Goal: Information Seeking & Learning: Check status

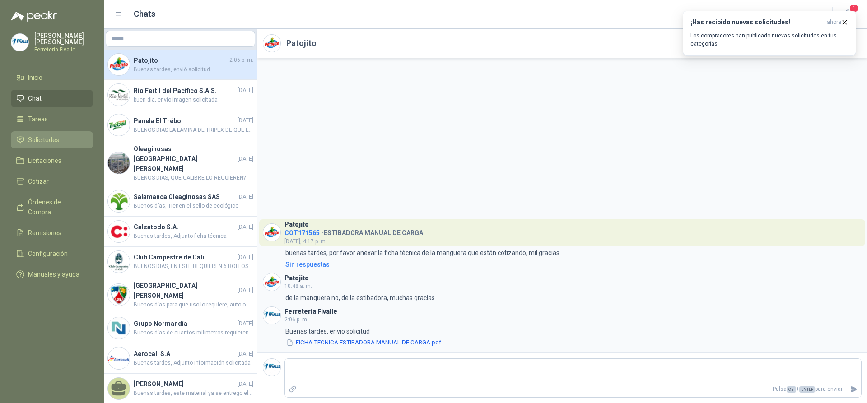
click at [42, 145] on span "Solicitudes" at bounding box center [43, 140] width 31 height 10
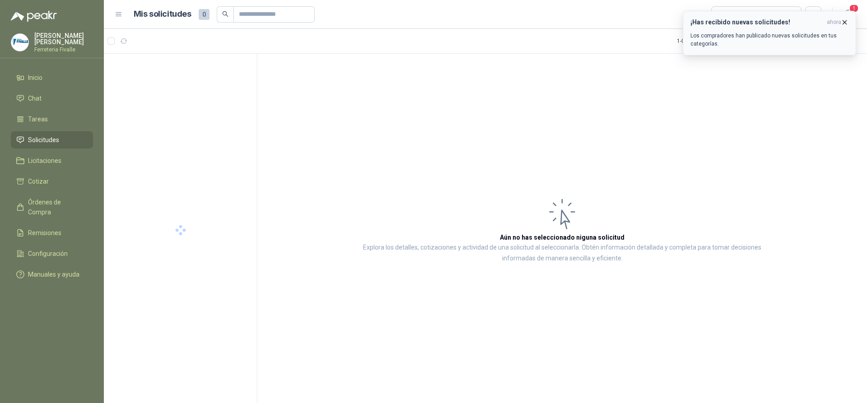
click at [847, 19] on icon "button" at bounding box center [845, 23] width 8 height 8
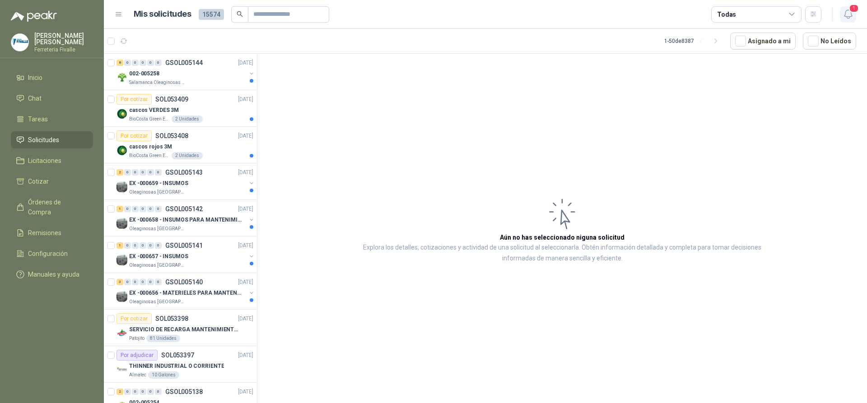
click at [848, 14] on icon "button" at bounding box center [848, 14] width 11 height 11
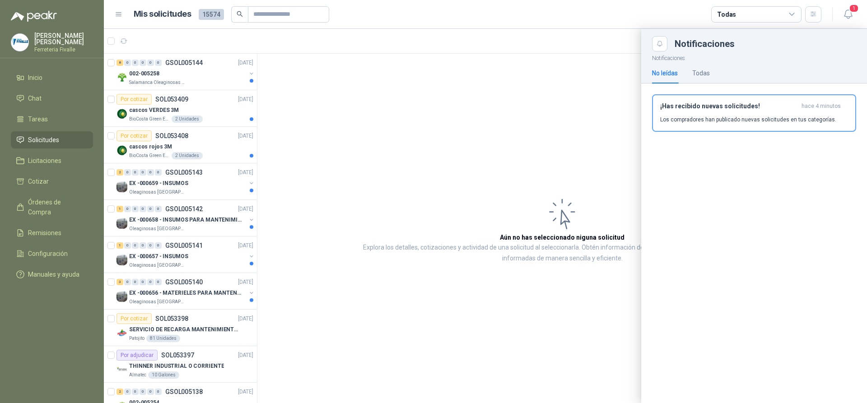
click at [387, 87] on div at bounding box center [485, 216] width 763 height 374
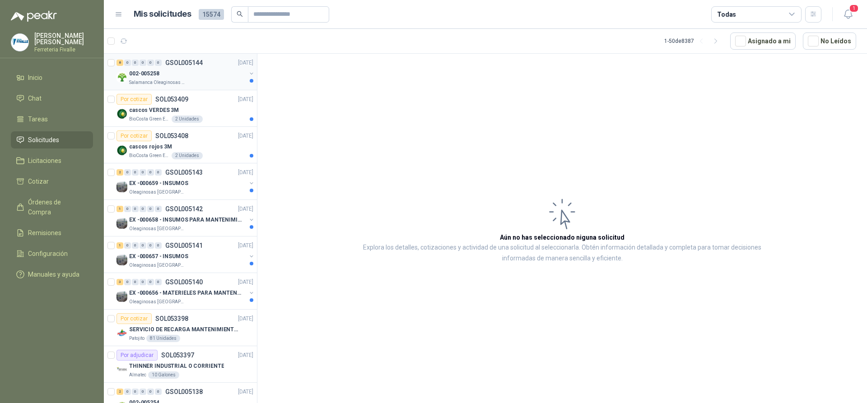
click at [210, 76] on div "002-005258" at bounding box center [187, 73] width 117 height 11
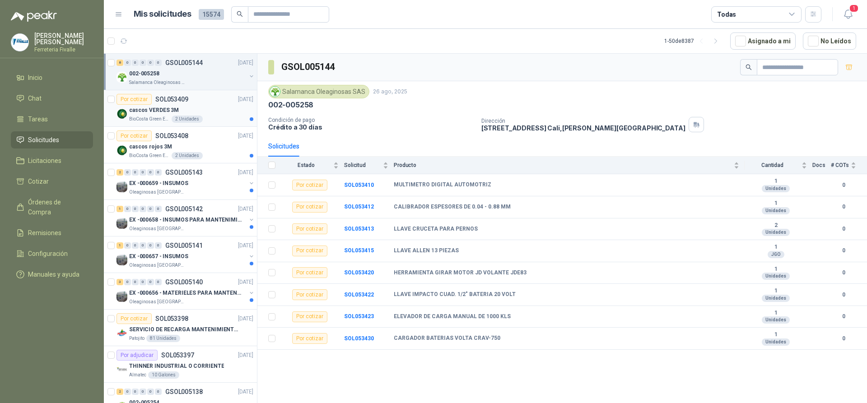
click at [185, 98] on p "SOL053409" at bounding box center [171, 99] width 33 height 6
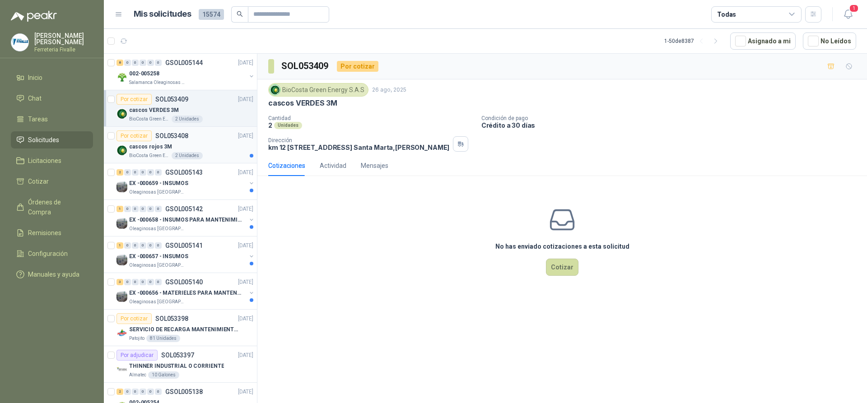
click at [205, 142] on div "cascos rojos 3M" at bounding box center [191, 146] width 124 height 11
click at [215, 182] on div "EX -000659 - INSUMOS" at bounding box center [187, 183] width 117 height 11
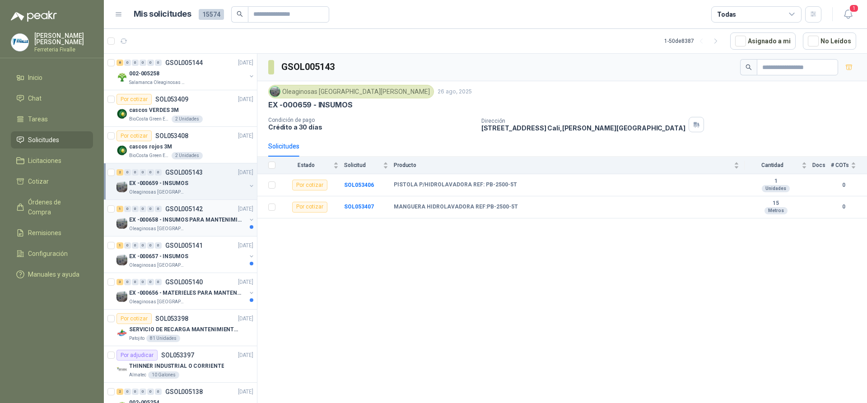
click at [196, 225] on div "EX -000658 - INSUMOS PARA MANTENIMIENTO MECANICO" at bounding box center [187, 220] width 117 height 11
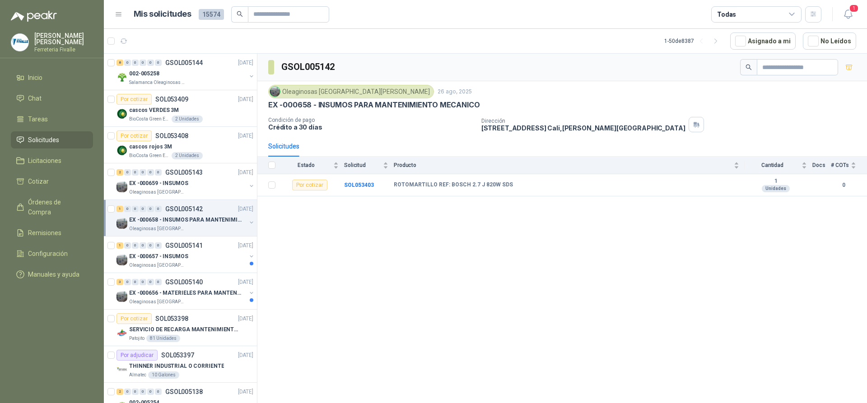
click at [196, 225] on div "EX -000658 - INSUMOS PARA MANTENIMIENTO MECANICO" at bounding box center [187, 220] width 117 height 11
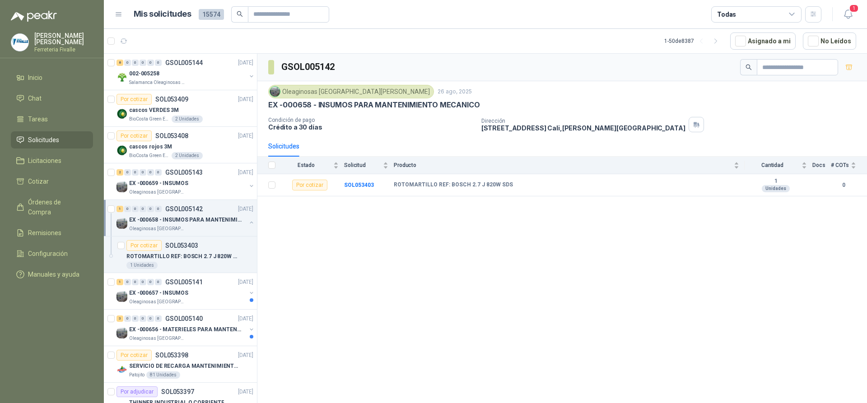
click at [494, 330] on div "GSOL005142 Oleaginosas San Fernando 26 ago, 2025 EX -000658 - INSUMOS PARA MANT…" at bounding box center [562, 230] width 610 height 353
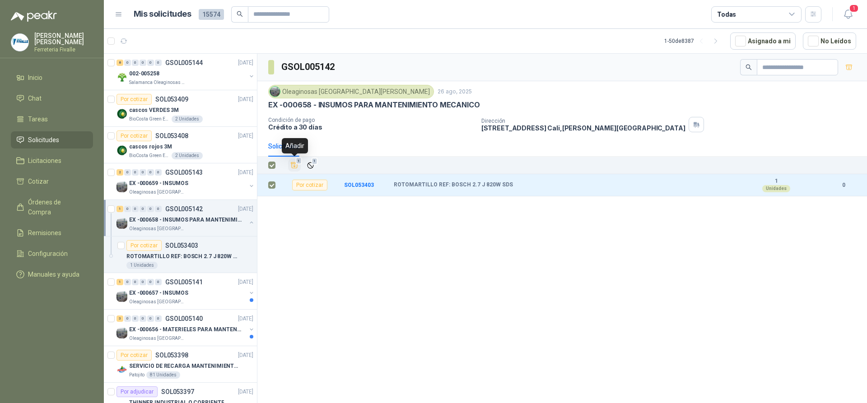
click at [298, 163] on span "1" at bounding box center [299, 161] width 6 height 7
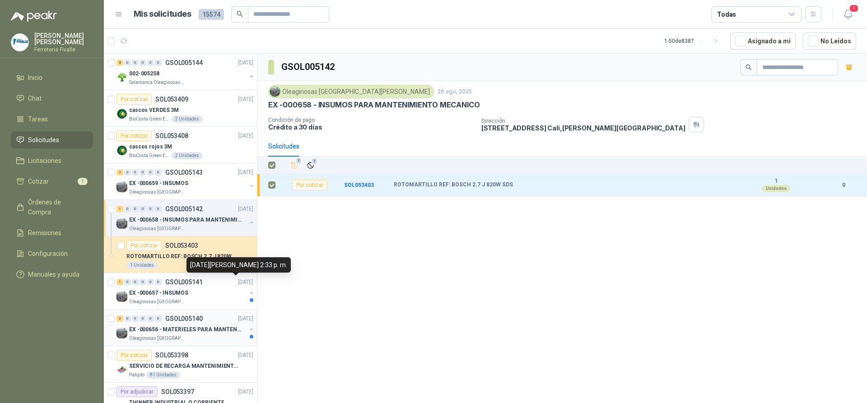
scroll to position [90, 0]
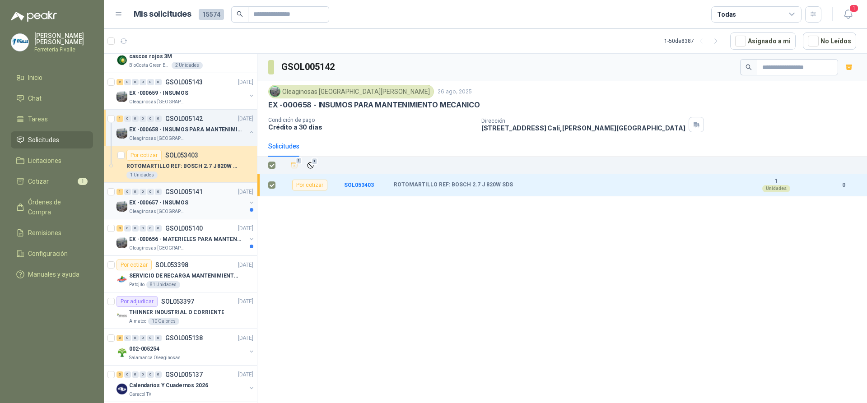
click at [219, 209] on div "Oleaginosas [GEOGRAPHIC_DATA][PERSON_NAME]" at bounding box center [187, 211] width 117 height 7
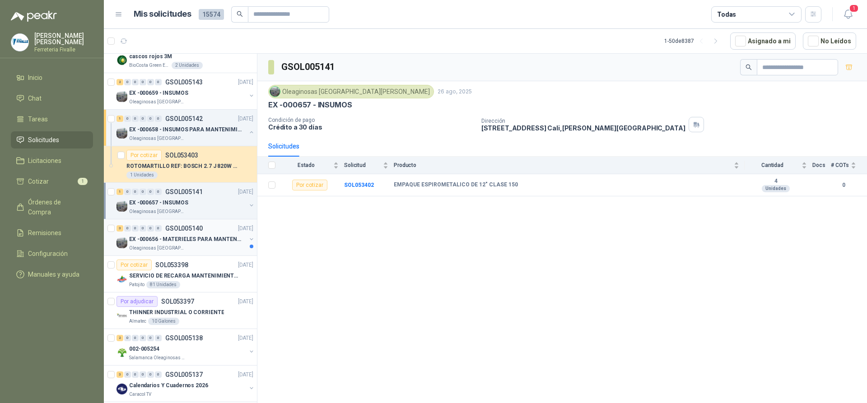
click at [199, 252] on div "3 0 0 0 0 0 GSOL005140 26/08/25 EX -000656 - MATERIELES PARA MANTENIMIENTO MECA…" at bounding box center [180, 237] width 153 height 37
click at [215, 241] on p "EX -000656 - MATERIELES PARA MANTENIMIENTO MECANIC" at bounding box center [185, 239] width 112 height 9
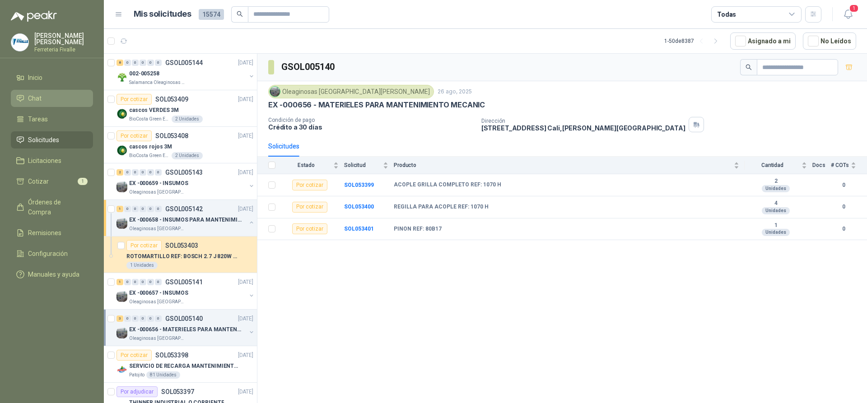
click at [47, 103] on li "Chat" at bounding box center [51, 98] width 71 height 10
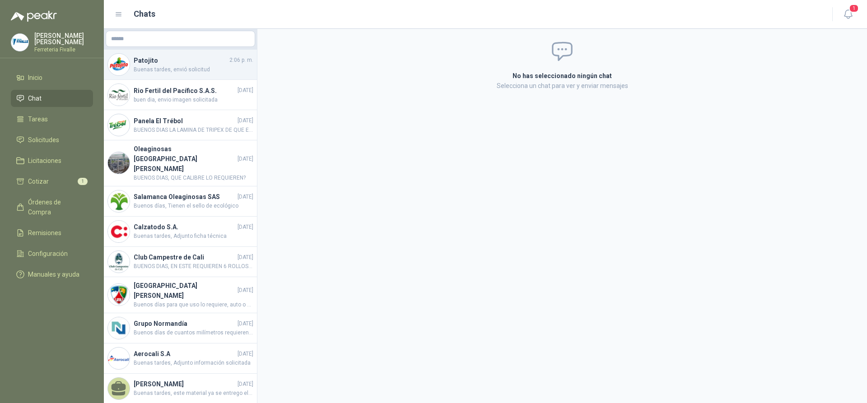
click at [172, 68] on span "Buenas tardes, envió solicitud" at bounding box center [194, 69] width 120 height 9
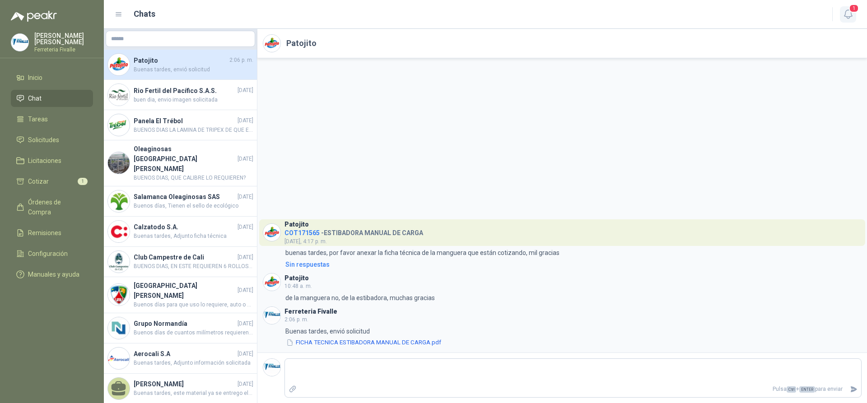
click at [845, 14] on icon "button" at bounding box center [848, 14] width 11 height 11
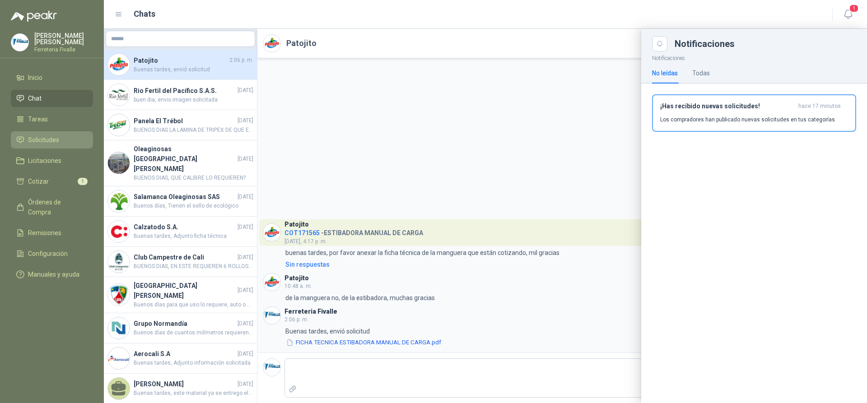
click at [55, 145] on span "Solicitudes" at bounding box center [43, 140] width 31 height 10
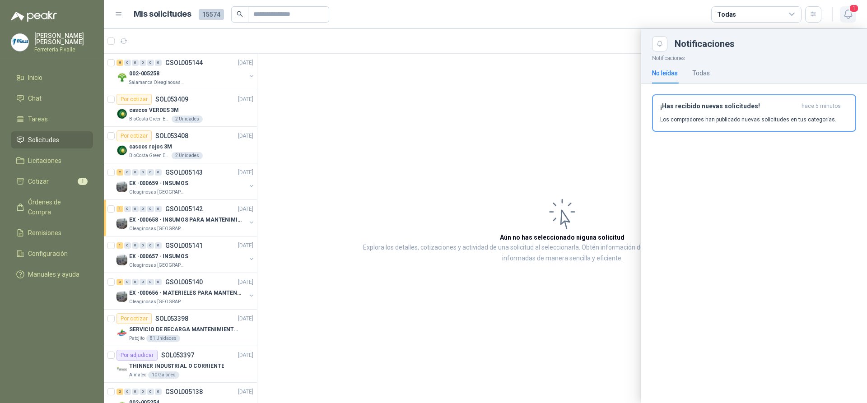
click at [851, 19] on icon "button" at bounding box center [848, 14] width 11 height 11
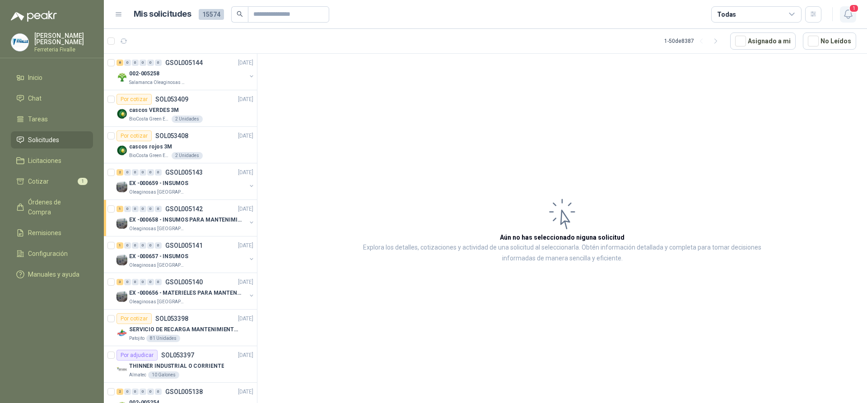
click at [850, 18] on icon "button" at bounding box center [848, 14] width 11 height 11
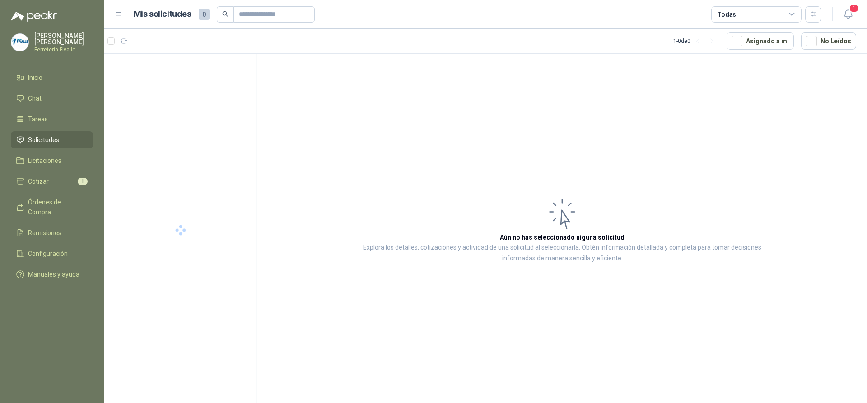
click at [476, 125] on article "Aún no has seleccionado niguna solicitud Explora los detalles, cotizaciones y a…" at bounding box center [562, 230] width 610 height 353
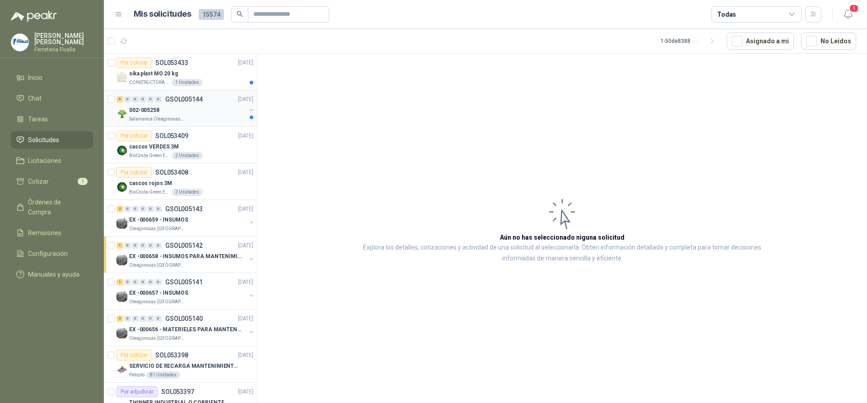
click at [191, 104] on div "9 0 0 0 0 0 GSOL005144 26/08/25" at bounding box center [186, 99] width 139 height 11
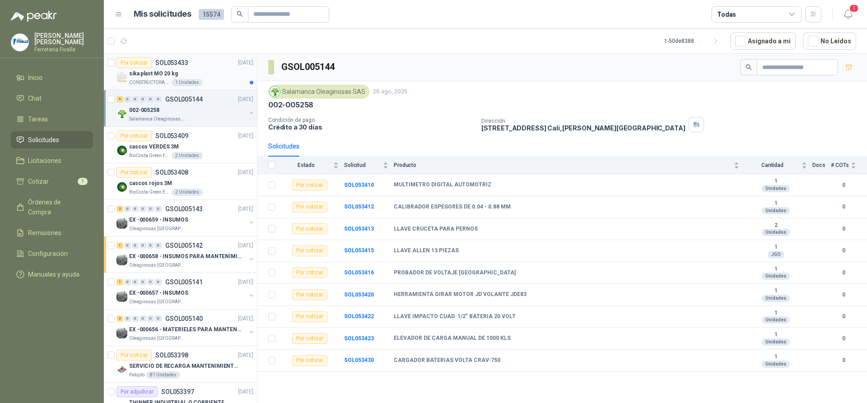
click at [192, 77] on div "sika plast MO 20 kg" at bounding box center [191, 73] width 124 height 11
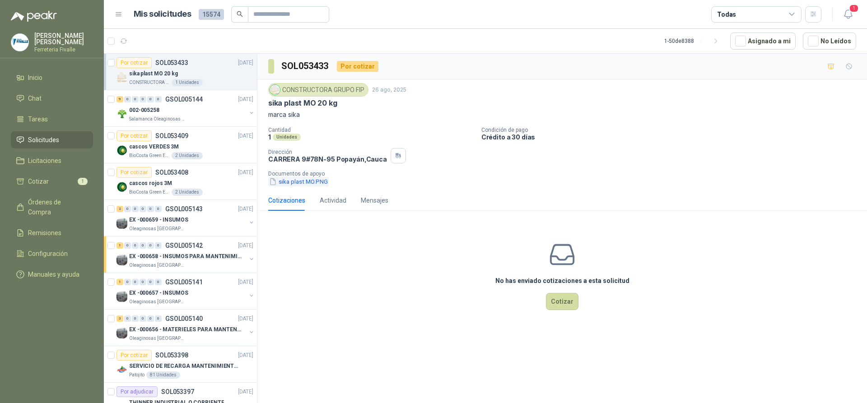
click at [320, 177] on button "sika plast MO.PNG" at bounding box center [298, 181] width 61 height 9
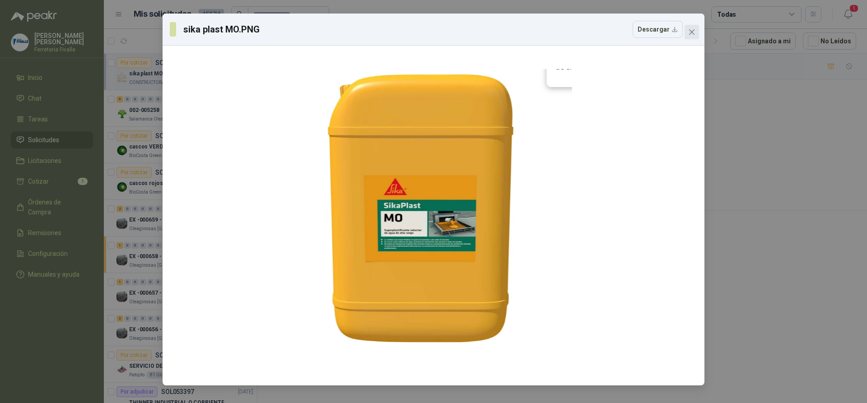
click at [692, 32] on icon "close" at bounding box center [691, 31] width 5 height 5
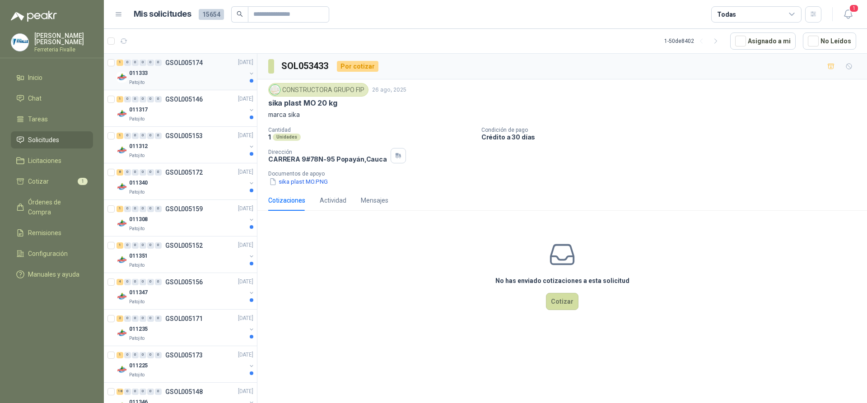
click at [229, 70] on div "011333" at bounding box center [187, 73] width 117 height 11
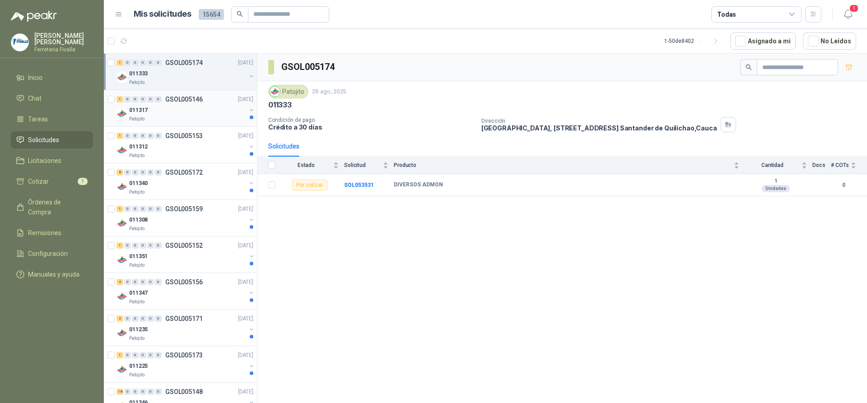
click at [238, 102] on p "[DATE]" at bounding box center [245, 99] width 15 height 9
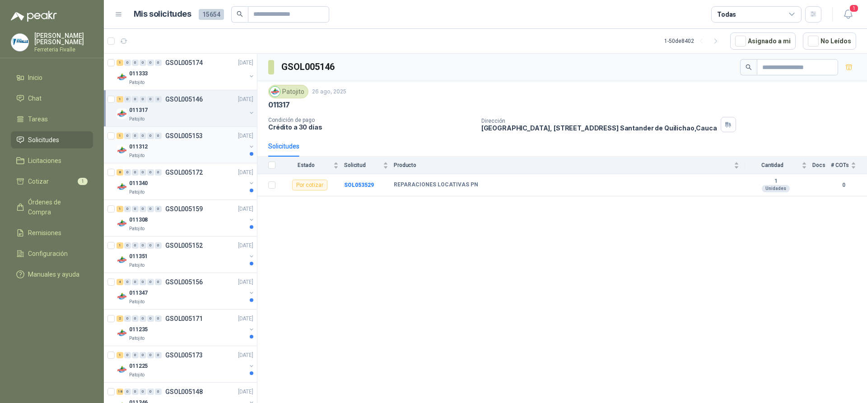
click at [188, 144] on div "011312" at bounding box center [187, 146] width 117 height 11
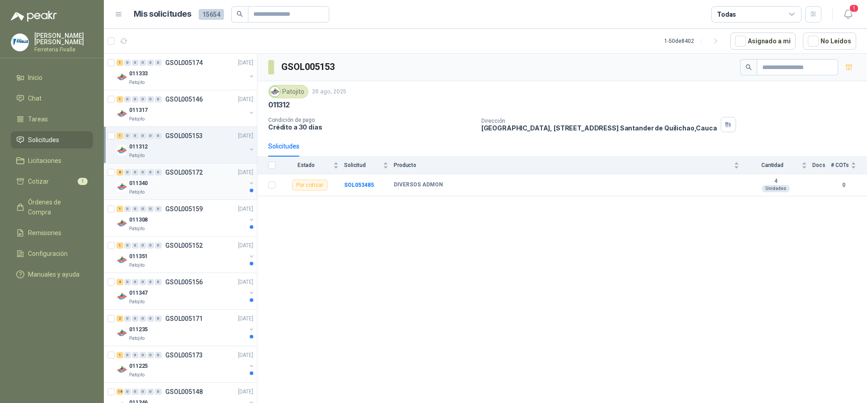
click at [207, 173] on div "8 0 0 0 0 0 GSOL005172 26/08/25" at bounding box center [186, 172] width 139 height 11
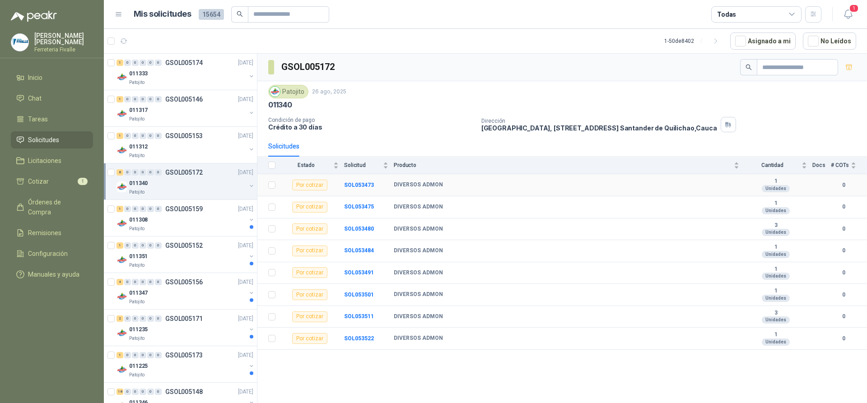
click at [434, 182] on b "DIVERSOS ADMON" at bounding box center [418, 185] width 49 height 7
click at [358, 185] on b "SOL053473" at bounding box center [359, 185] width 30 height 6
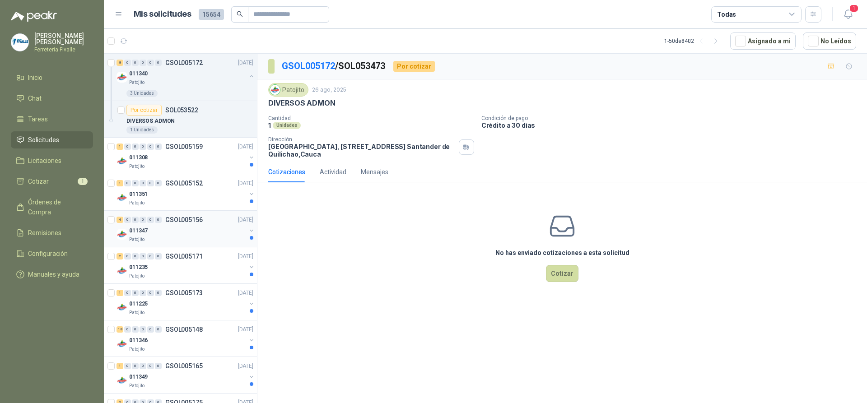
scroll to position [406, 0]
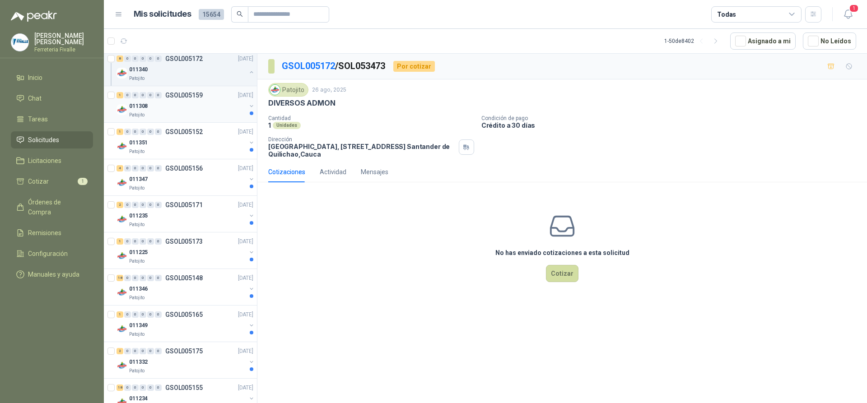
click at [211, 106] on div "011308" at bounding box center [187, 106] width 117 height 11
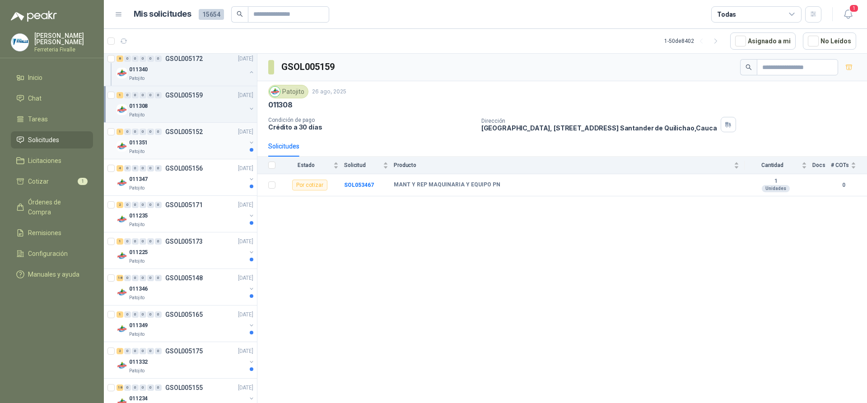
click at [202, 127] on div "1 0 0 0 0 0 GSOL005152 26/08/25" at bounding box center [186, 131] width 139 height 11
click at [198, 192] on div "4 0 0 0 0 0 GSOL005156 26/08/25 011347 Patojito" at bounding box center [180, 177] width 153 height 37
click at [187, 181] on div "011347" at bounding box center [187, 179] width 117 height 11
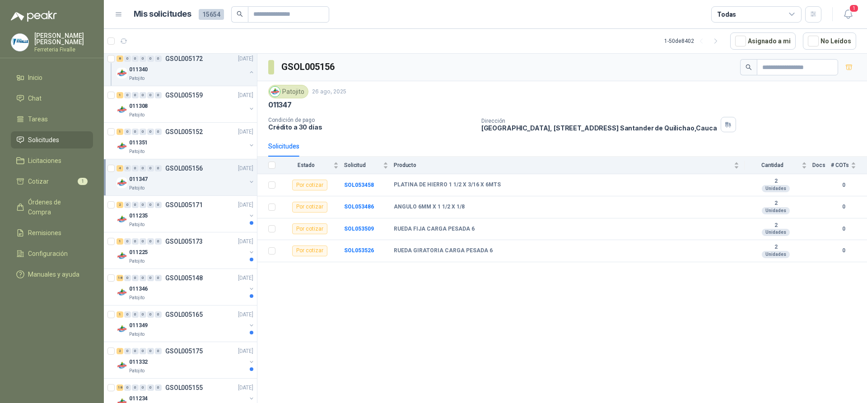
drag, startPoint x: 347, startPoint y: 289, endPoint x: 327, endPoint y: 291, distance: 20.4
click at [347, 289] on div "GSOL005156 Patojito 26 ago, 2025 011347 Condición de pago Crédito a 30 días Dir…" at bounding box center [562, 230] width 610 height 353
drag, startPoint x: 629, startPoint y: 94, endPoint x: 622, endPoint y: 91, distance: 6.9
click at [629, 94] on div "Patojito 26 ago, 2025" at bounding box center [562, 92] width 588 height 14
click at [214, 216] on div "011235" at bounding box center [187, 215] width 117 height 11
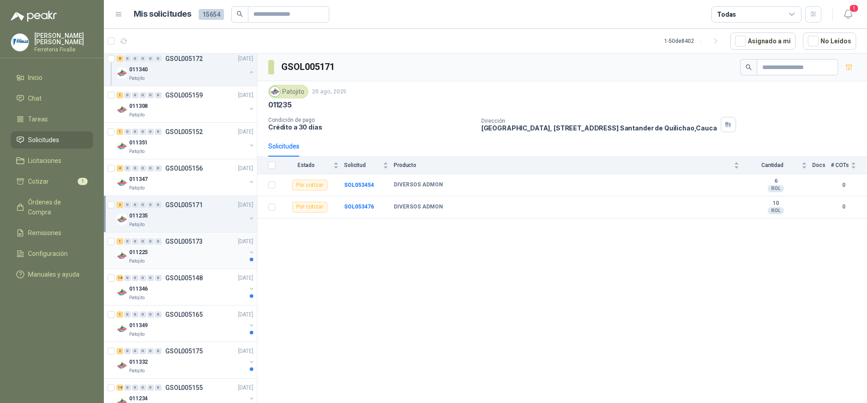
click at [225, 248] on div "011225" at bounding box center [187, 252] width 117 height 11
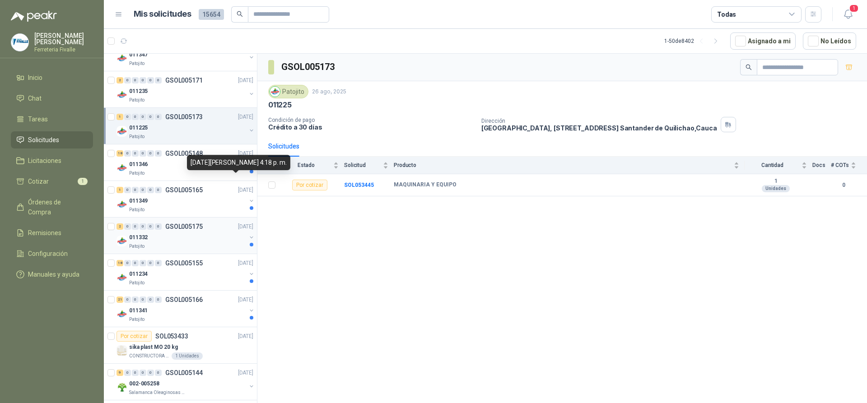
scroll to position [542, 0]
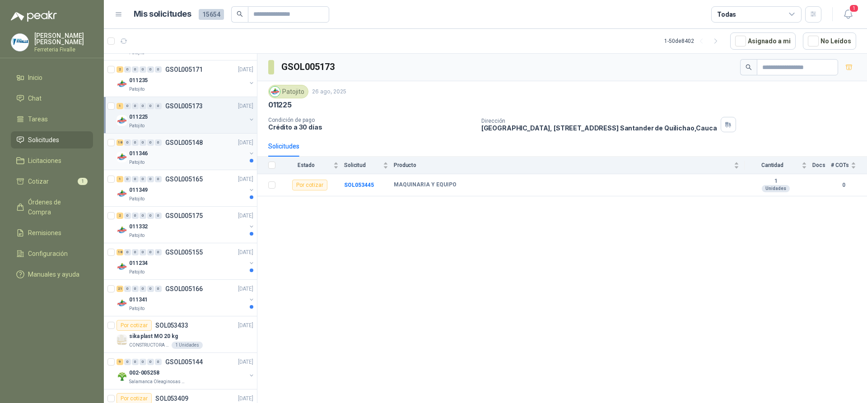
click at [207, 154] on div "011346" at bounding box center [187, 153] width 117 height 11
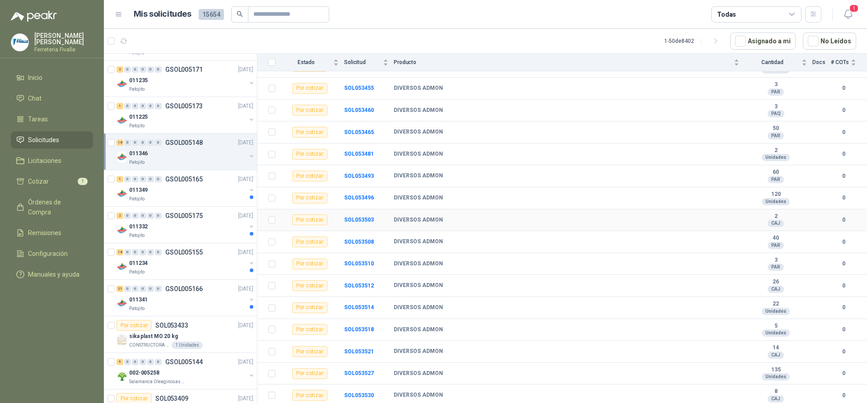
scroll to position [163, 0]
click at [219, 196] on div "Patojito" at bounding box center [187, 199] width 117 height 7
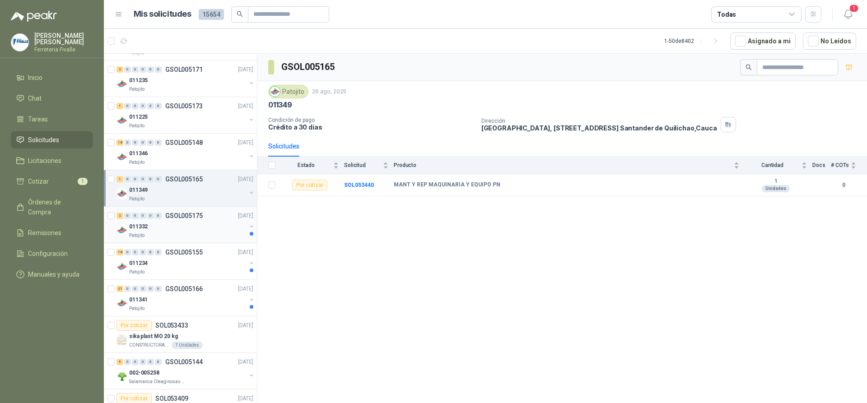
click at [227, 227] on div "011332" at bounding box center [187, 226] width 117 height 11
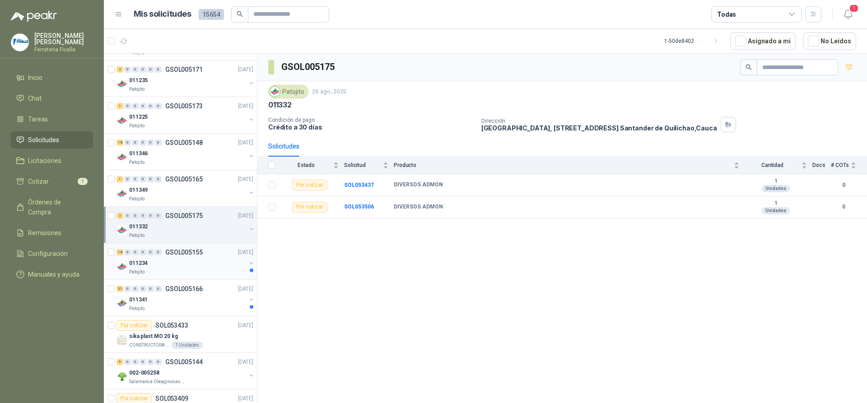
click at [219, 255] on div "18 0 0 0 0 0 GSOL005155 26/08/25" at bounding box center [186, 252] width 139 height 11
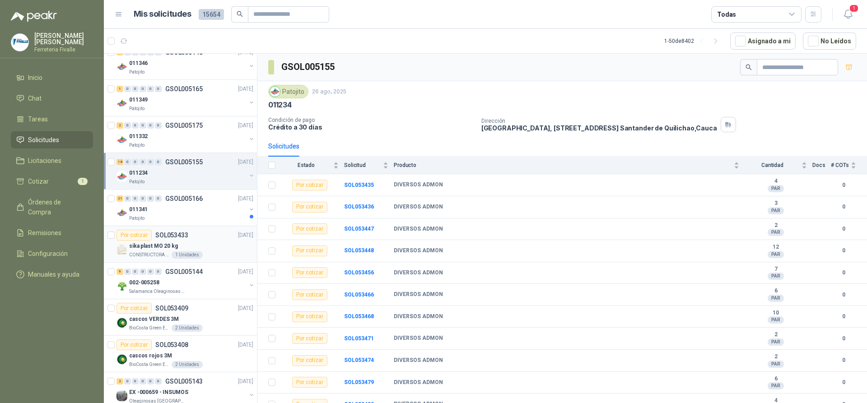
scroll to position [677, 0]
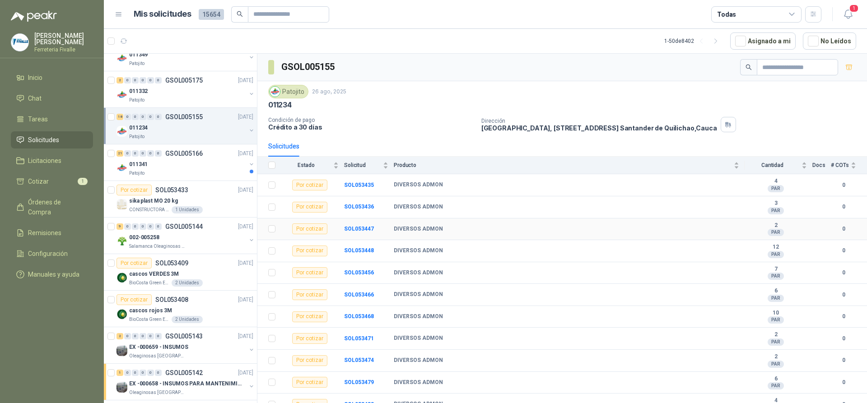
click at [382, 224] on td "SOL053447" at bounding box center [369, 230] width 50 height 22
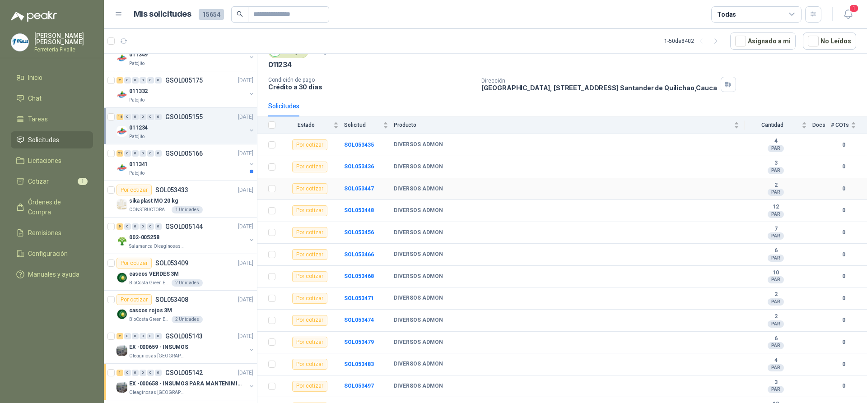
scroll to position [163, 0]
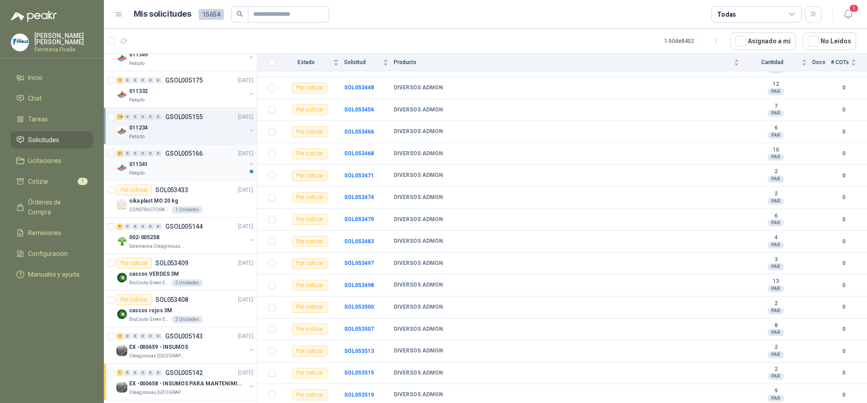
click at [225, 177] on div "Patojito" at bounding box center [187, 173] width 117 height 7
